Goal: Information Seeking & Learning: Learn about a topic

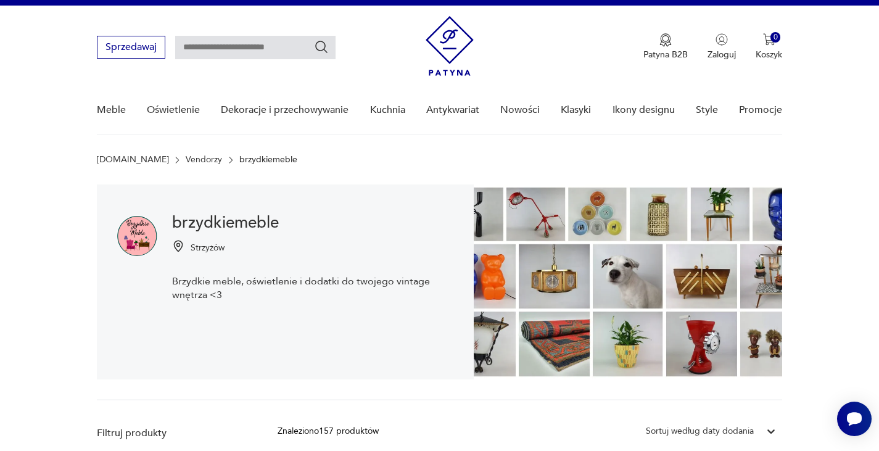
scroll to position [185, 0]
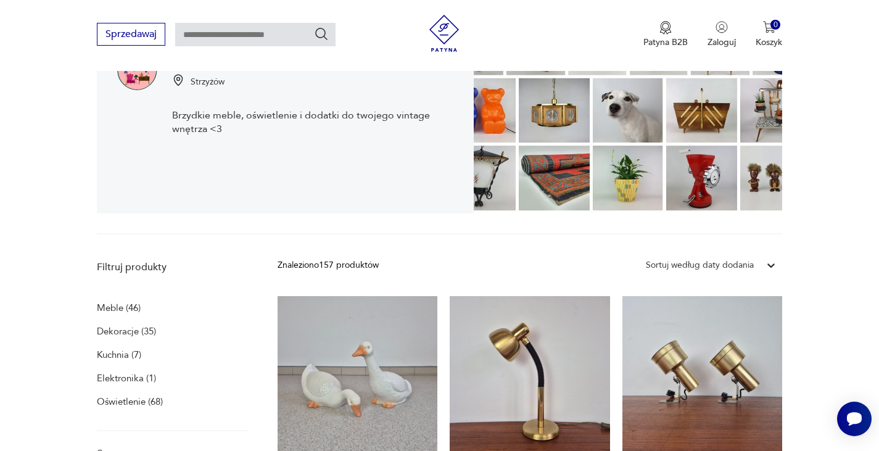
click at [147, 400] on p "Oświetlenie (68)" at bounding box center [130, 401] width 66 height 17
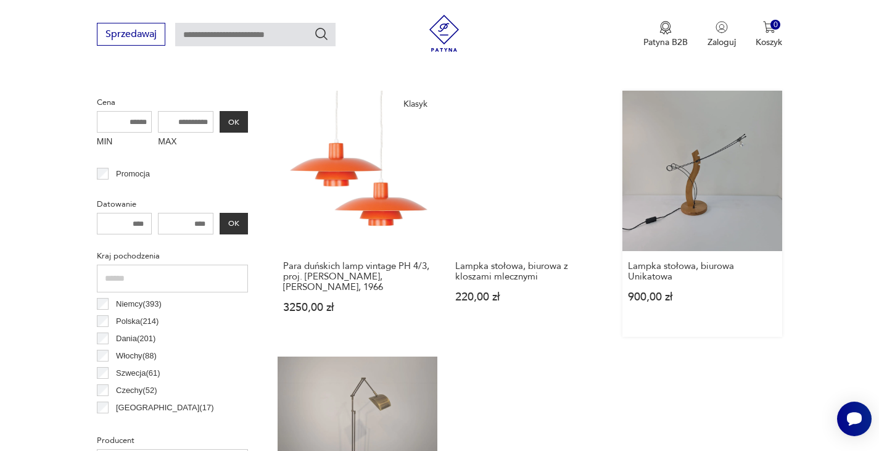
scroll to position [271, 0]
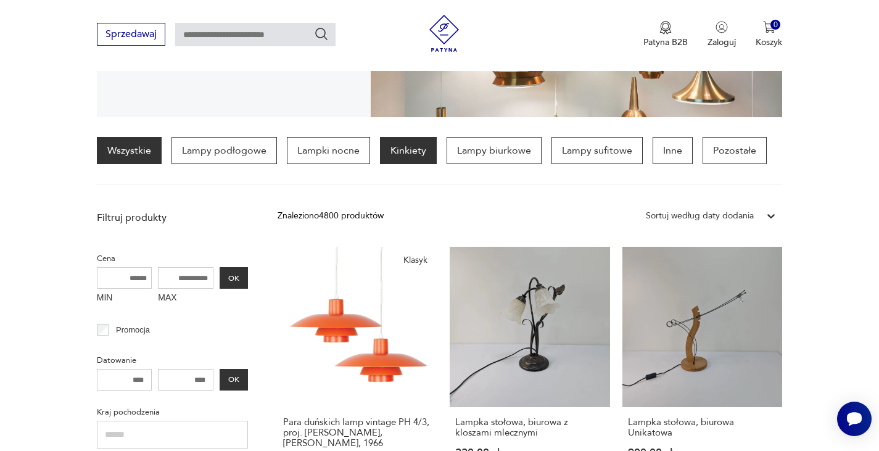
click at [408, 152] on p "Kinkiety" at bounding box center [408, 150] width 57 height 27
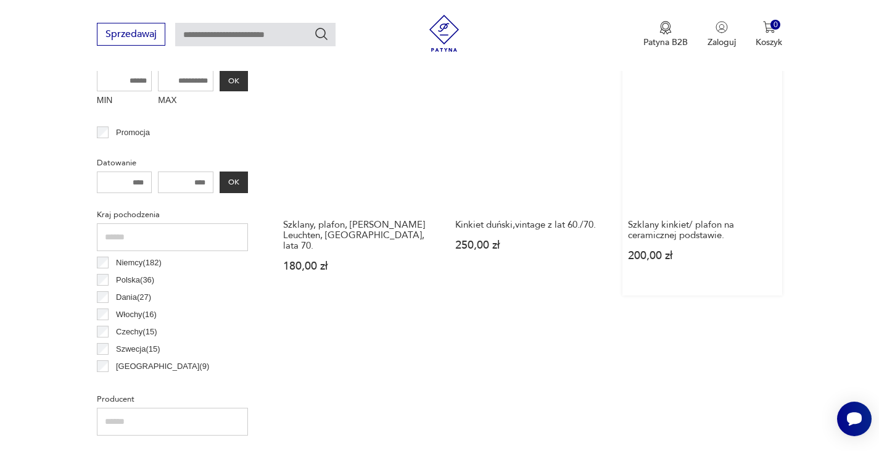
scroll to position [476, 0]
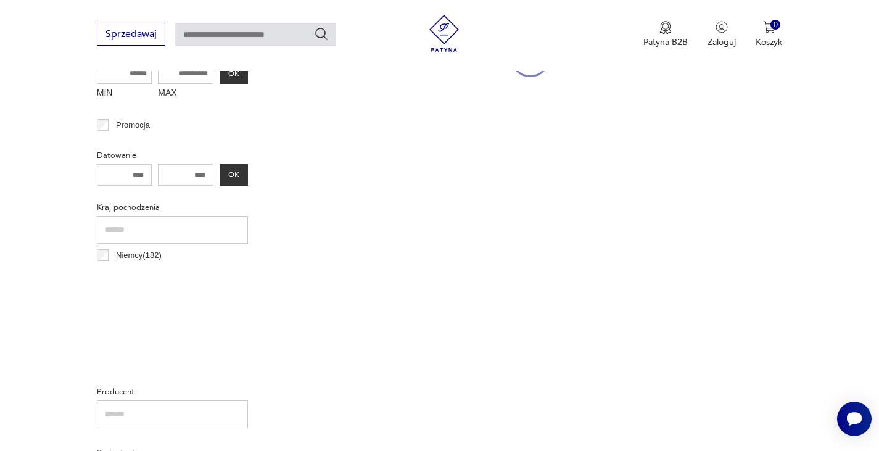
scroll to position [271, 0]
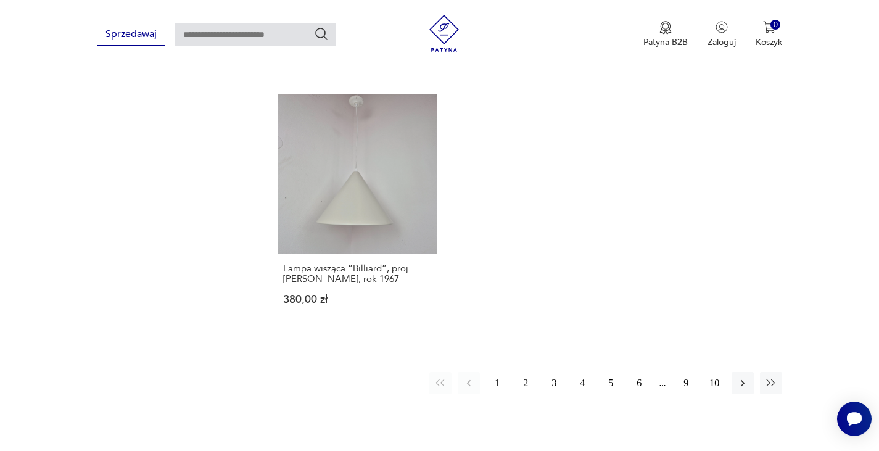
scroll to position [1726, 0]
click at [525, 374] on button "2" at bounding box center [525, 382] width 22 height 22
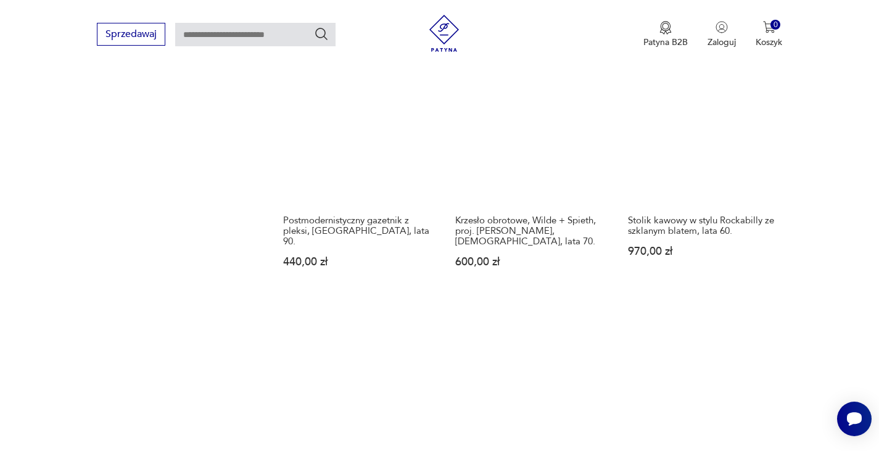
scroll to position [1672, 0]
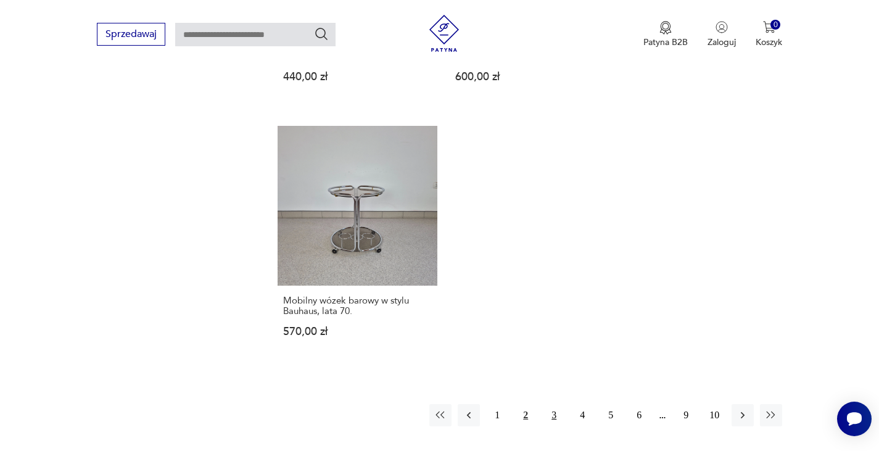
click at [552, 404] on button "3" at bounding box center [554, 415] width 22 height 22
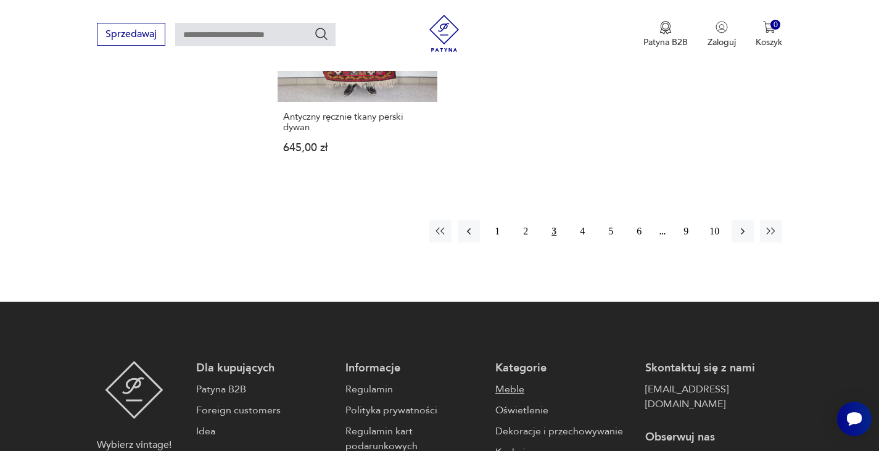
scroll to position [1919, 0]
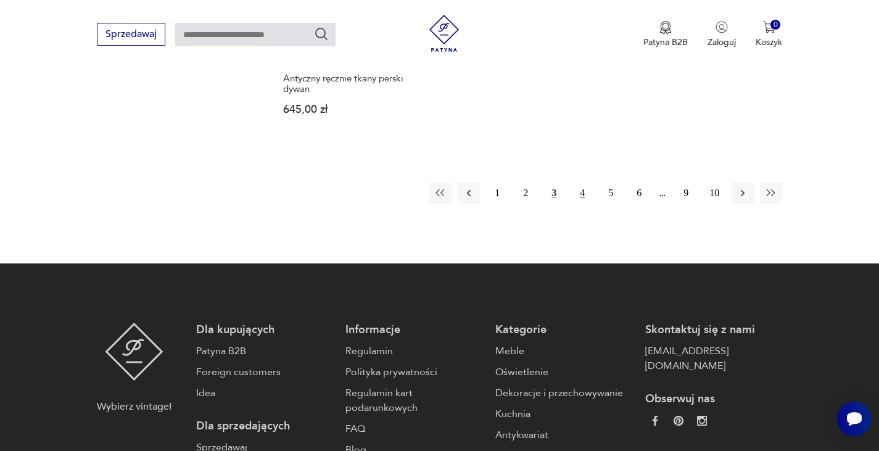
click at [586, 182] on button "4" at bounding box center [582, 193] width 22 height 22
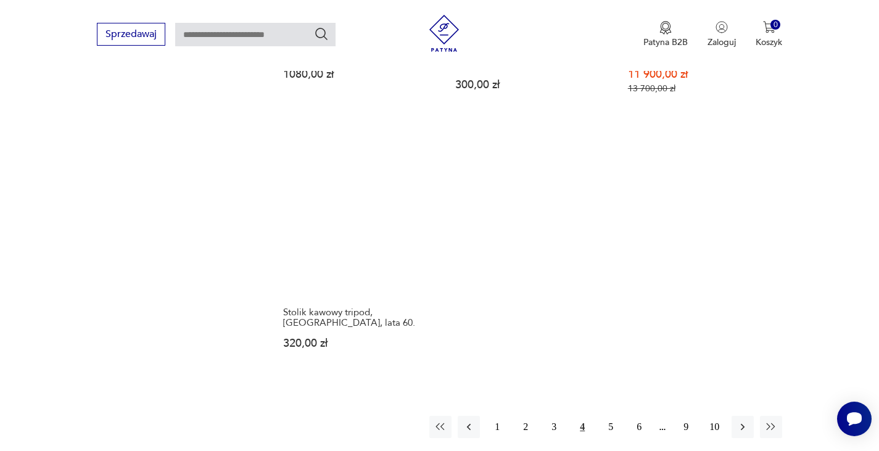
scroll to position [1795, 0]
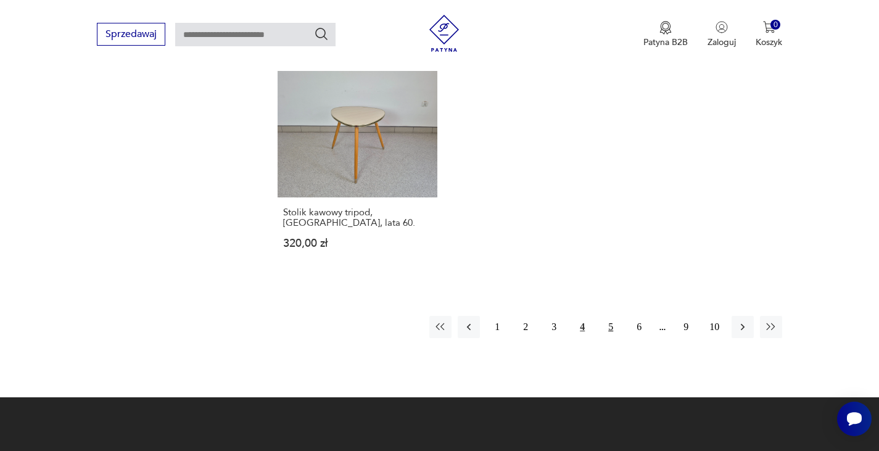
click at [613, 316] on button "5" at bounding box center [610, 327] width 22 height 22
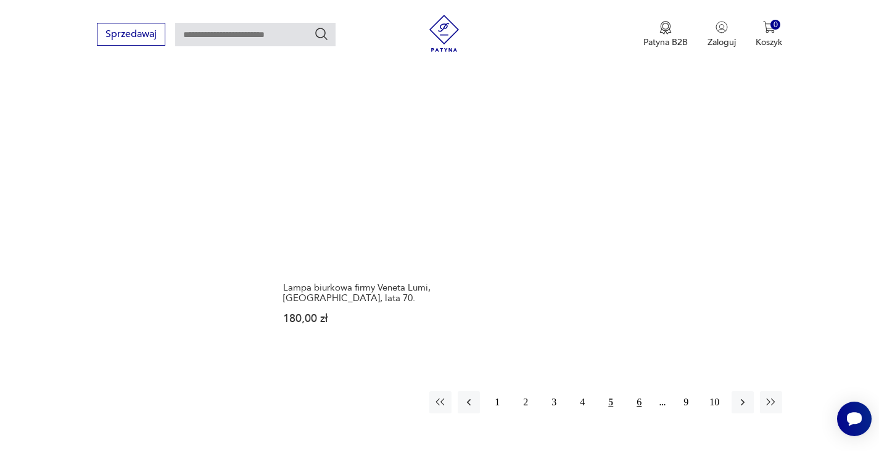
scroll to position [1795, 0]
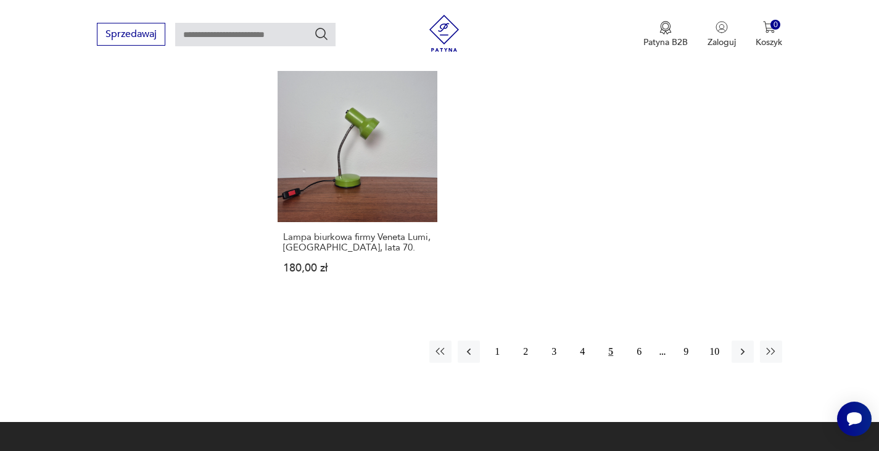
click at [642, 340] on button "6" at bounding box center [639, 351] width 22 height 22
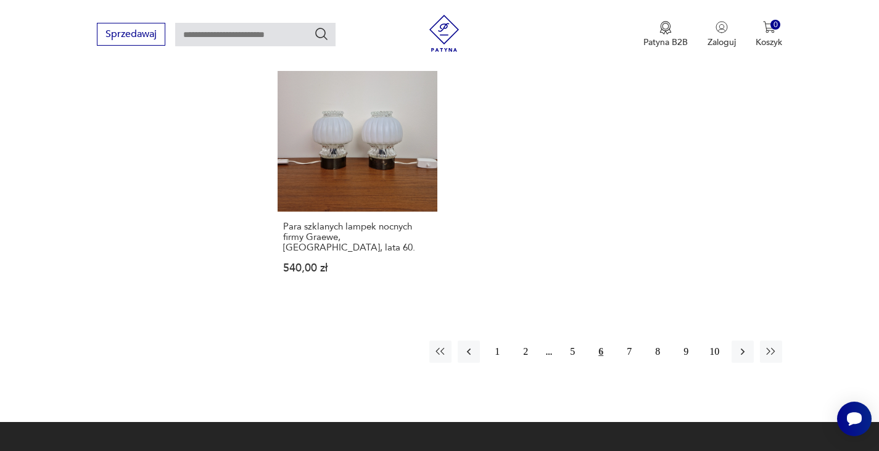
scroll to position [1795, 0]
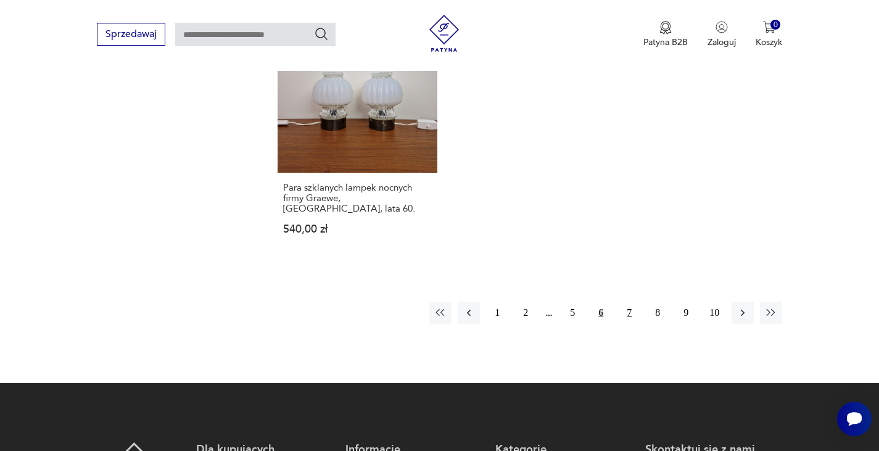
click at [631, 301] on button "7" at bounding box center [629, 312] width 22 height 22
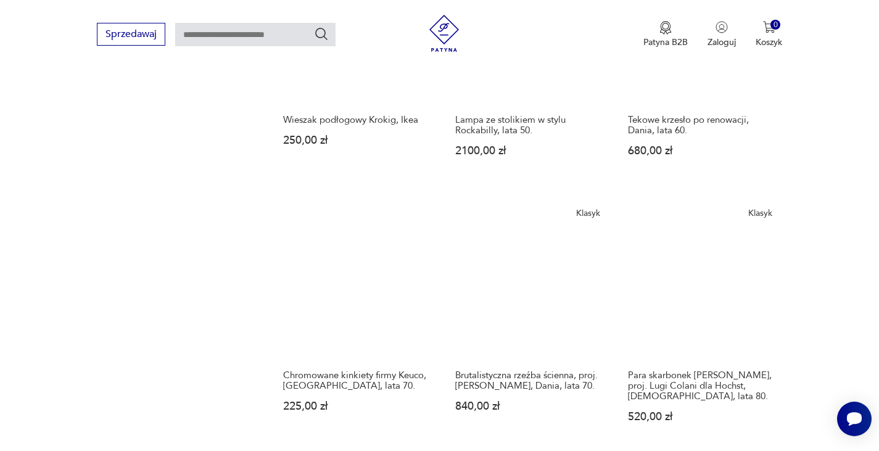
scroll to position [1487, 0]
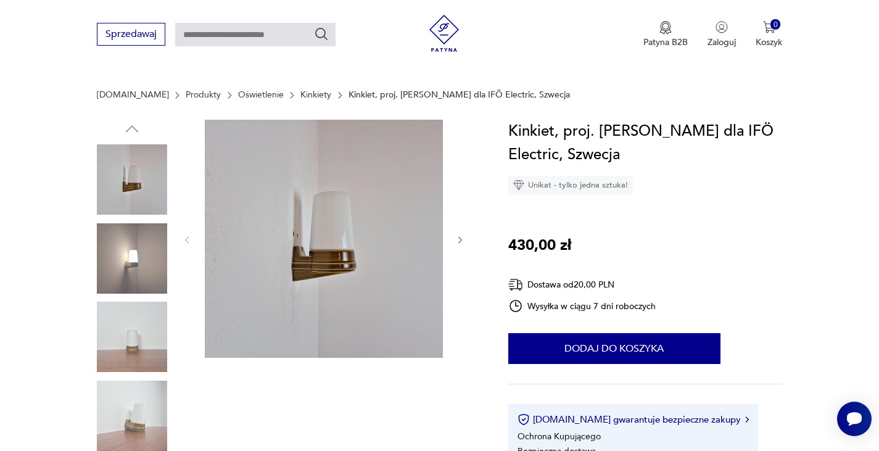
scroll to position [123, 0]
